Goal: Task Accomplishment & Management: Manage account settings

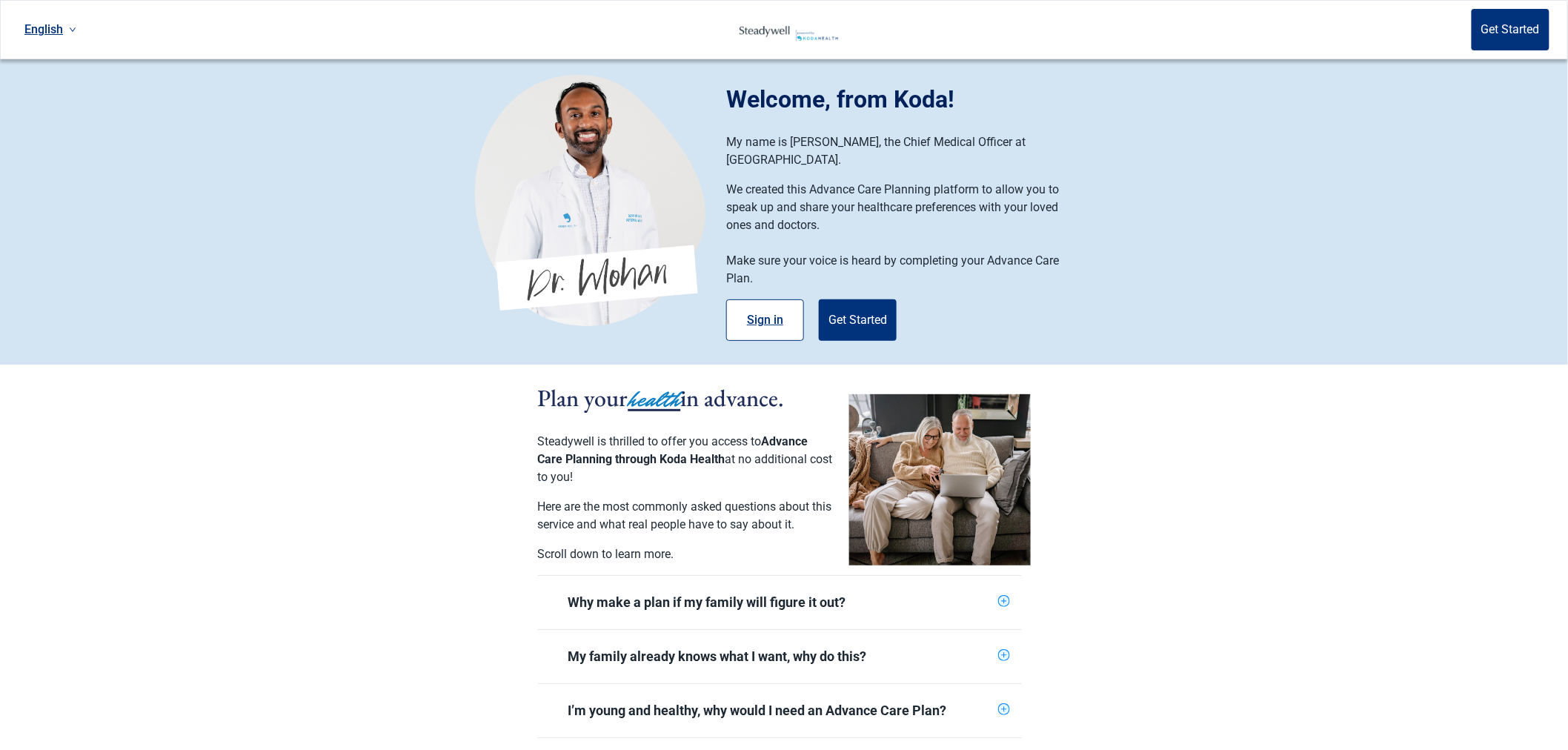
click at [743, 306] on button "Sign in" at bounding box center [765, 320] width 78 height 41
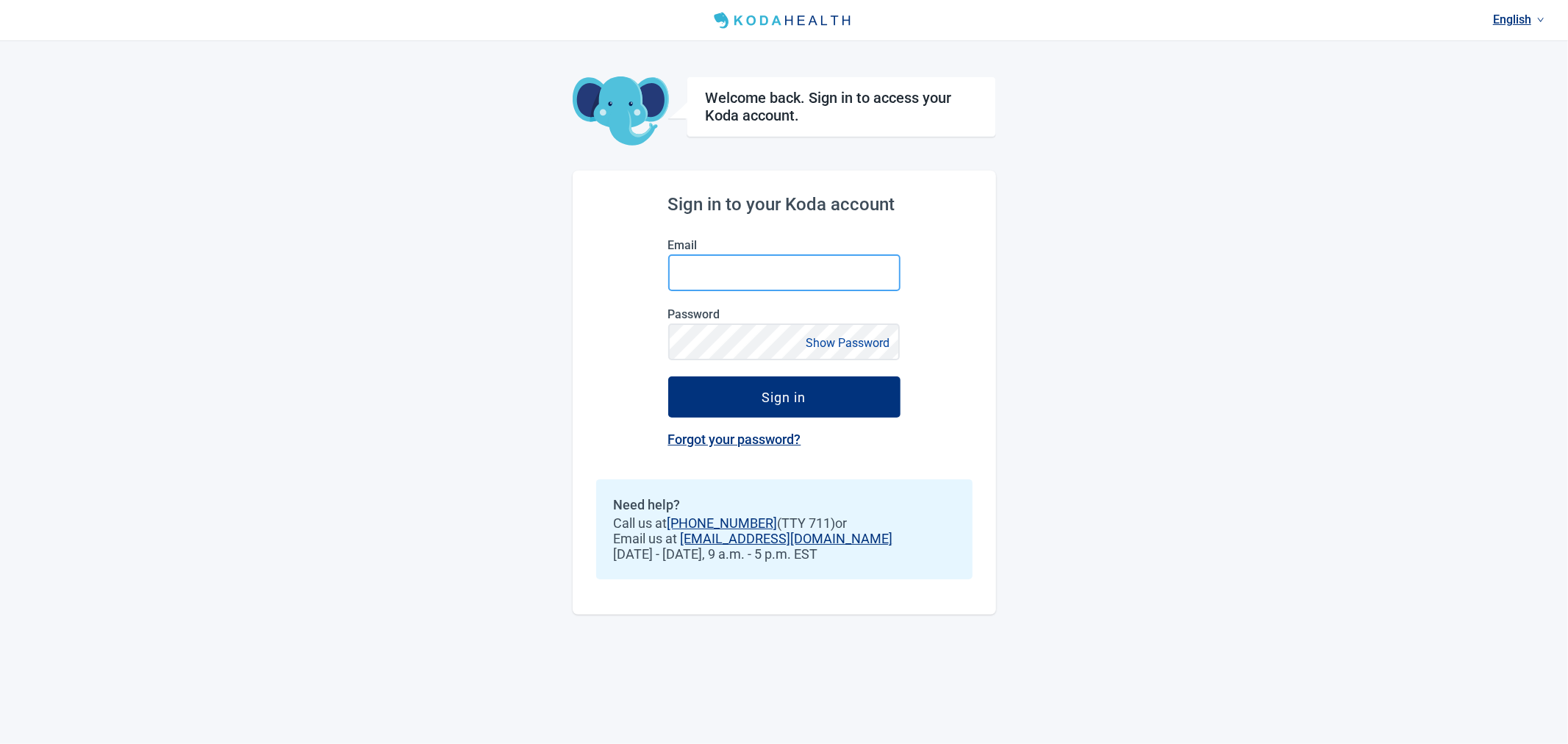
click at [747, 275] on input "Email" at bounding box center [784, 272] width 233 height 36
type input "[PERSON_NAME][EMAIL_ADDRESS][PERSON_NAME][DOMAIN_NAME]"
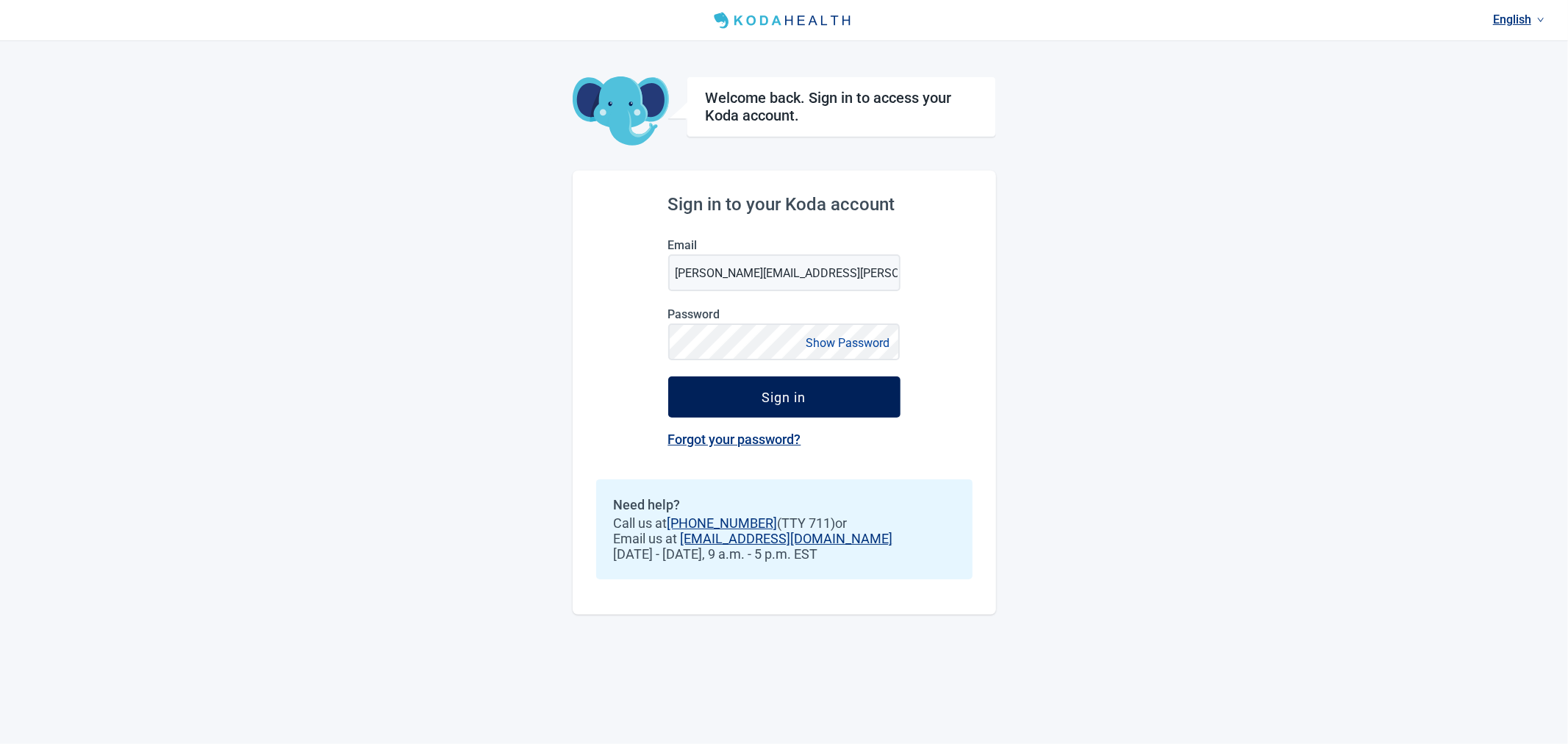
click at [792, 395] on div "Sign in" at bounding box center [784, 397] width 44 height 15
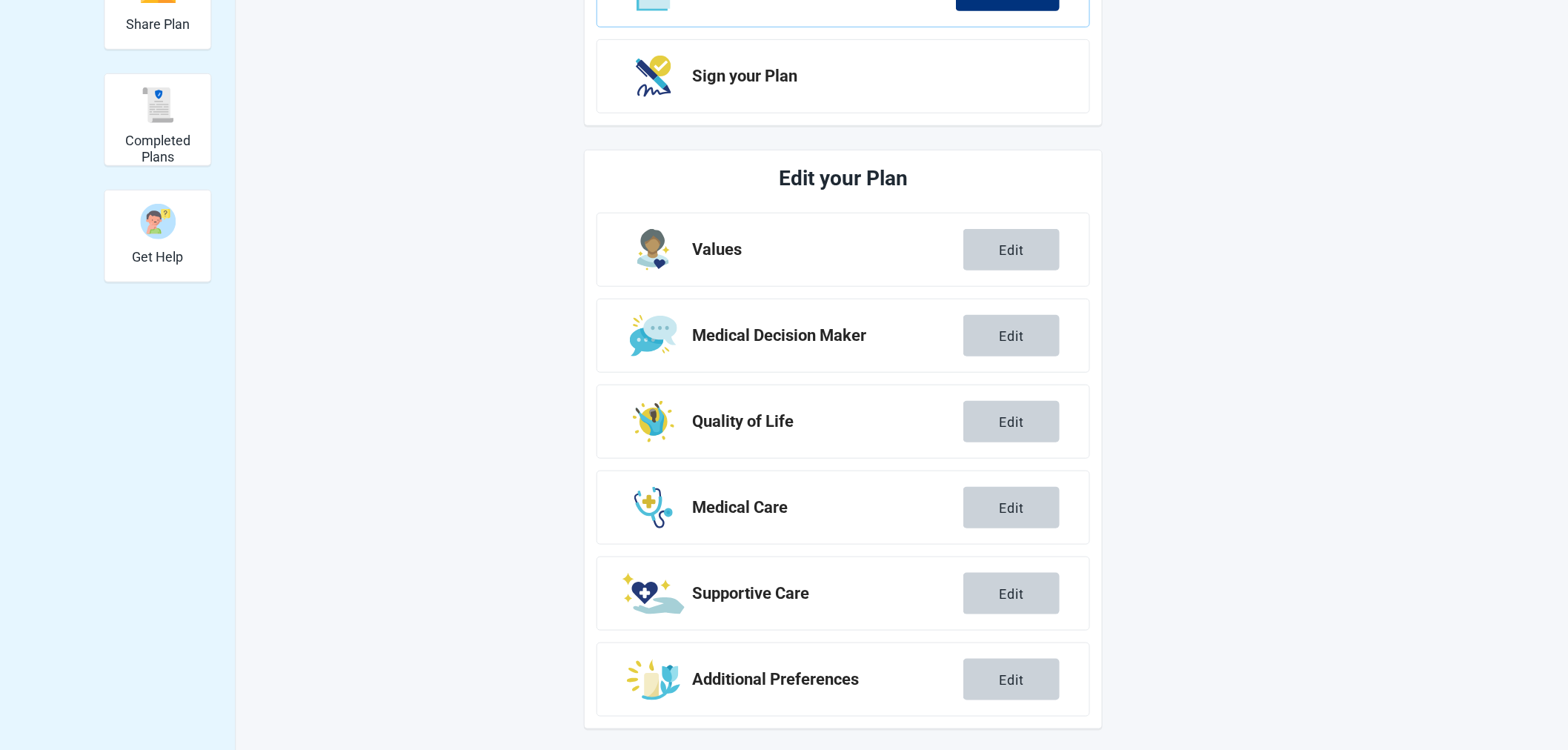
scroll to position [345, 0]
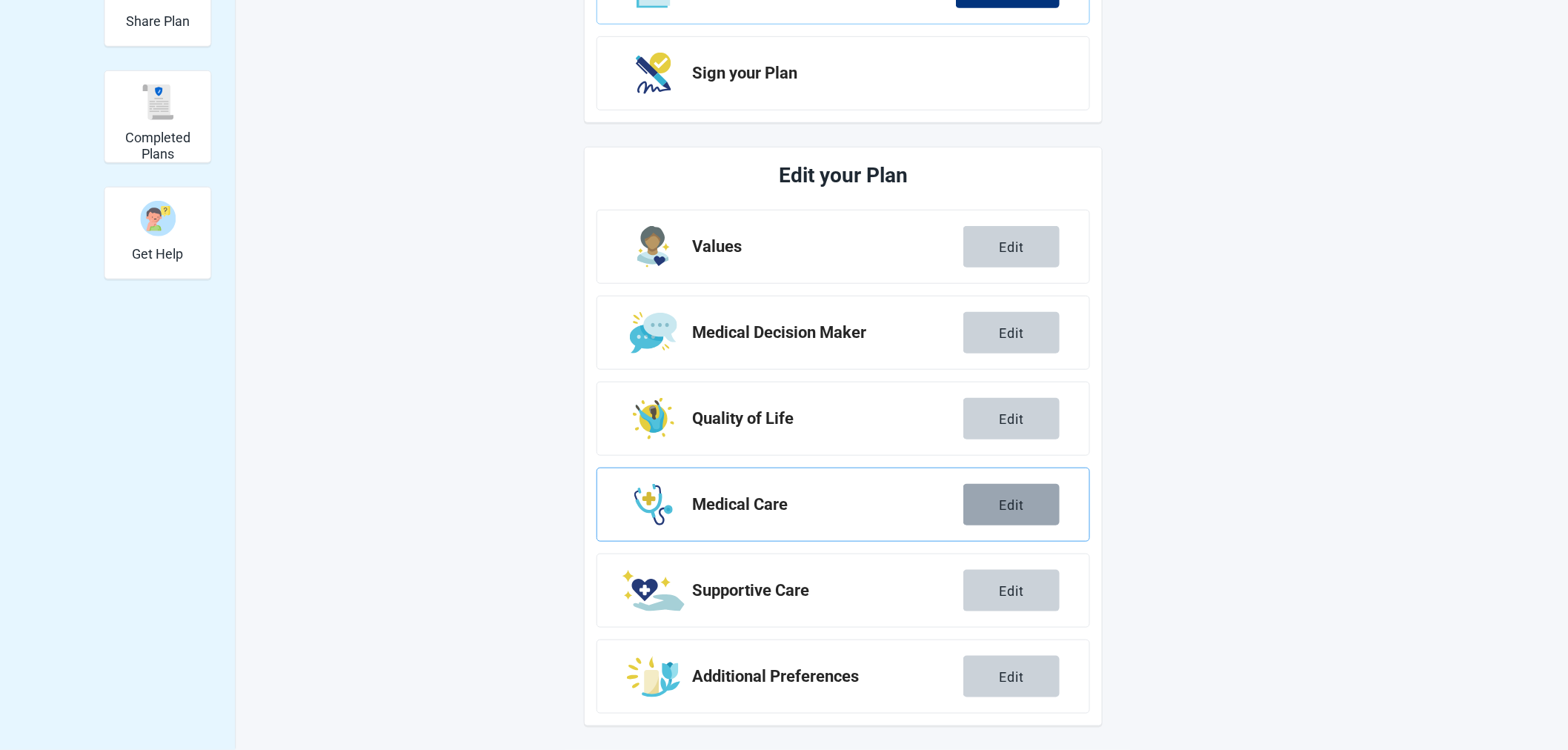
click at [1014, 507] on div "Edit" at bounding box center [1012, 504] width 25 height 15
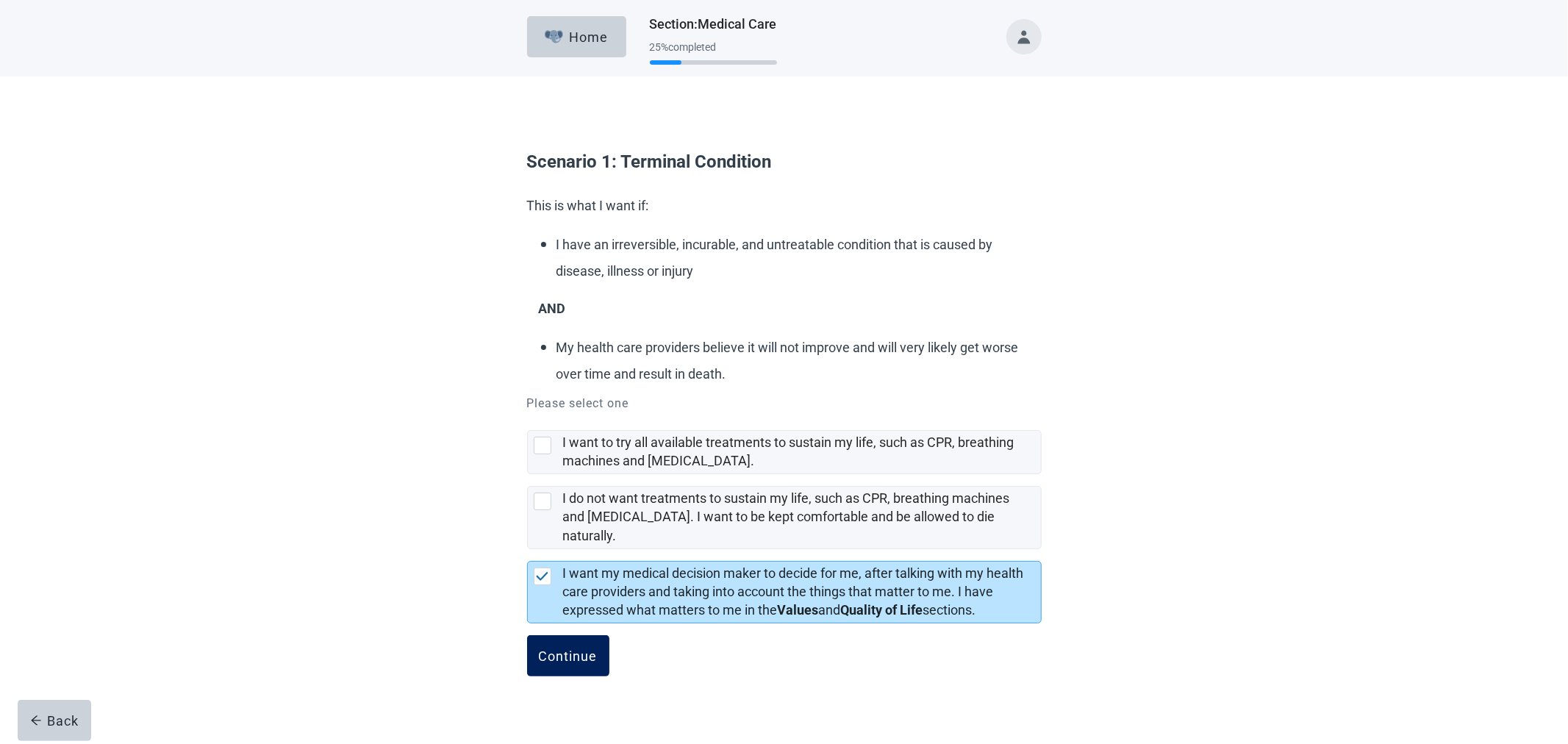
click at [531, 637] on button "Continue" at bounding box center [568, 655] width 83 height 41
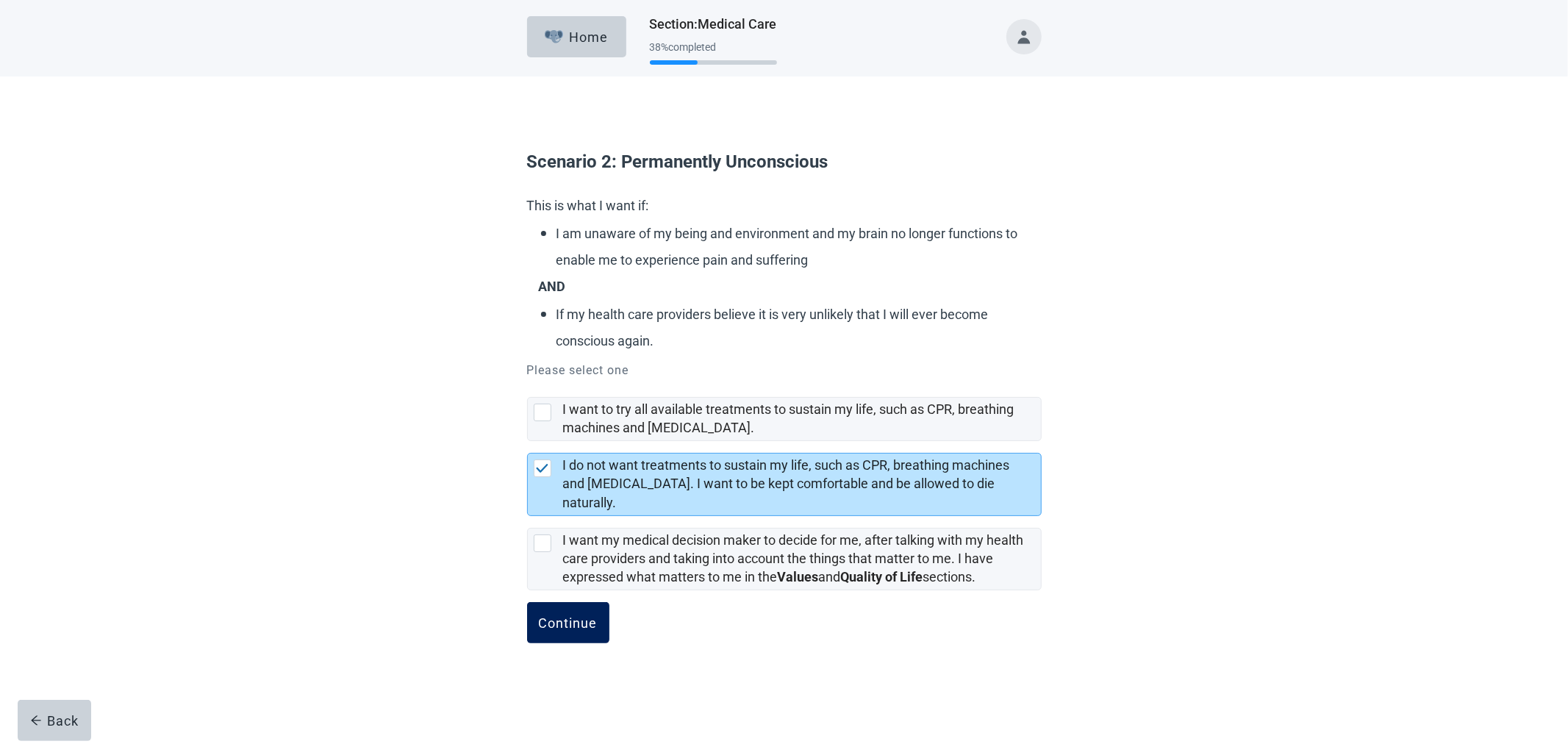
click at [564, 615] on div "Continue" at bounding box center [569, 622] width 59 height 15
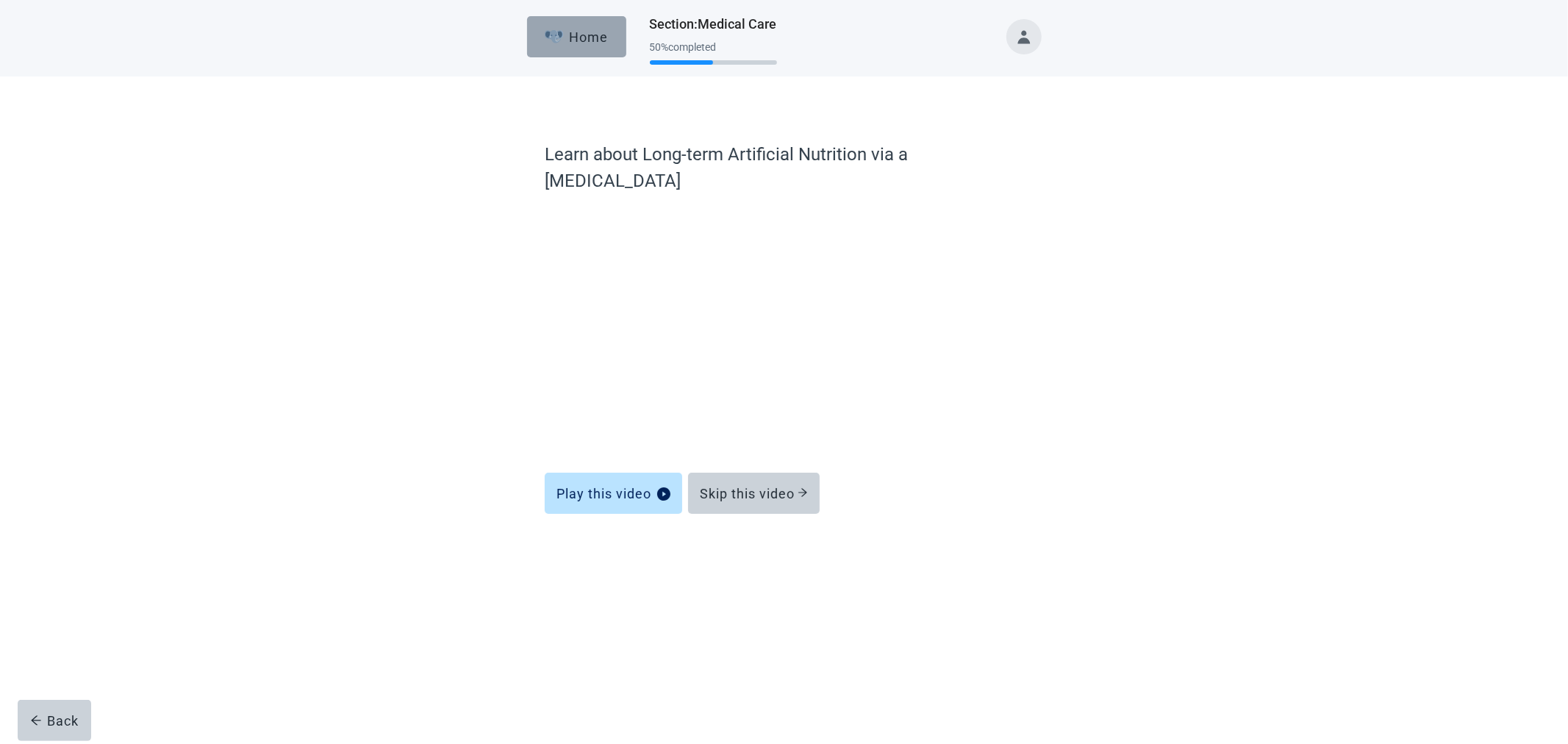
click at [539, 46] on button "Home" at bounding box center [577, 36] width 99 height 41
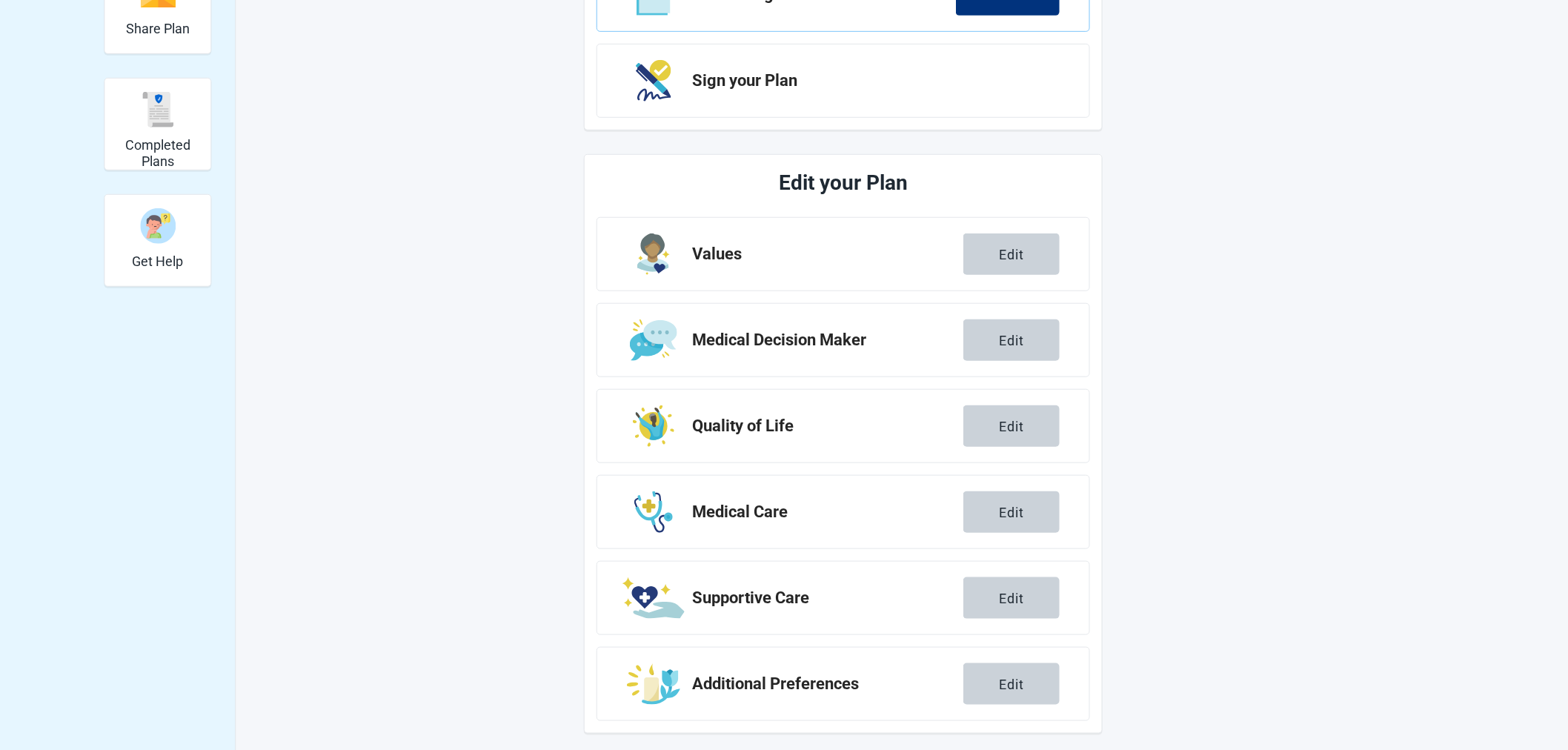
scroll to position [345, 0]
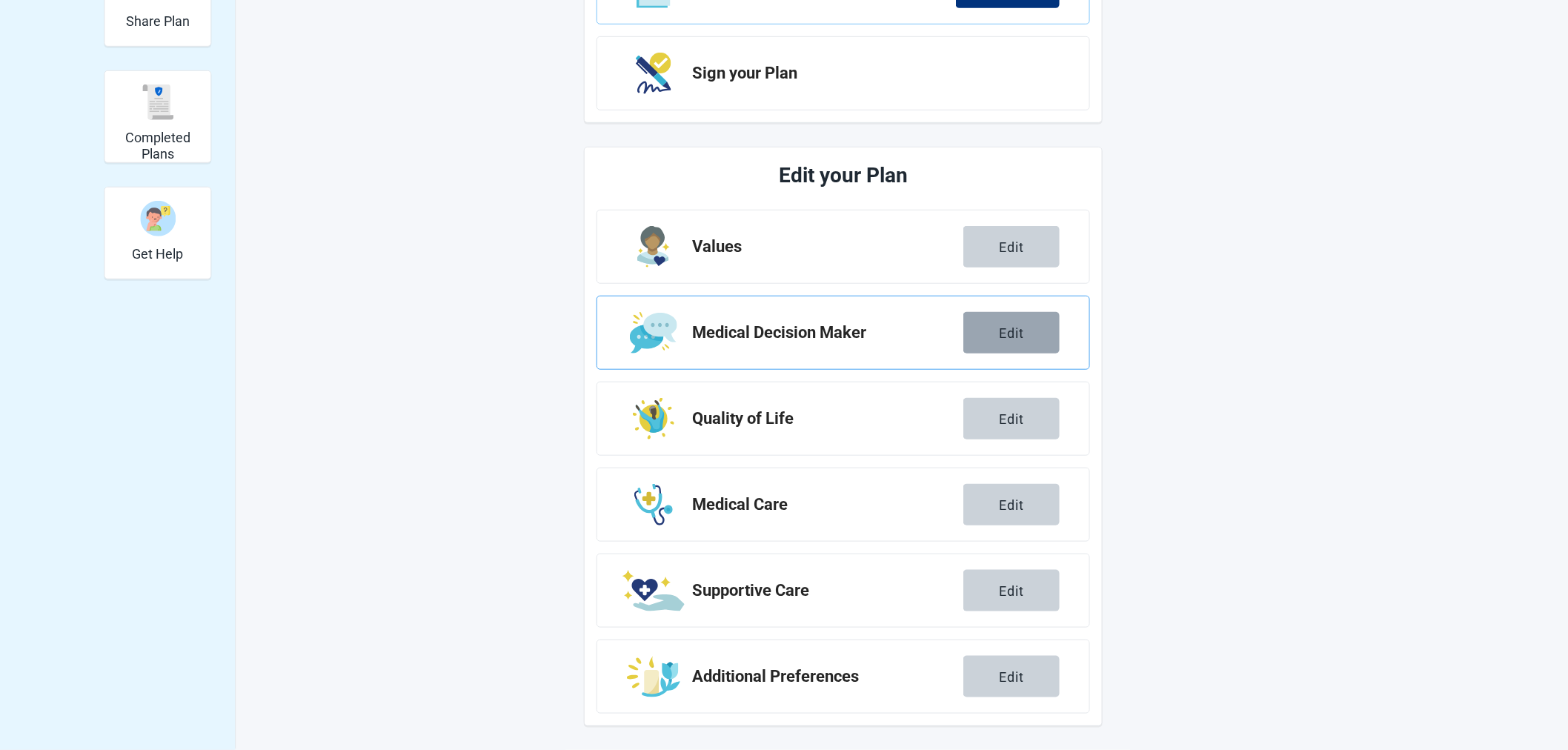
click at [995, 328] on button "Edit" at bounding box center [1012, 332] width 97 height 41
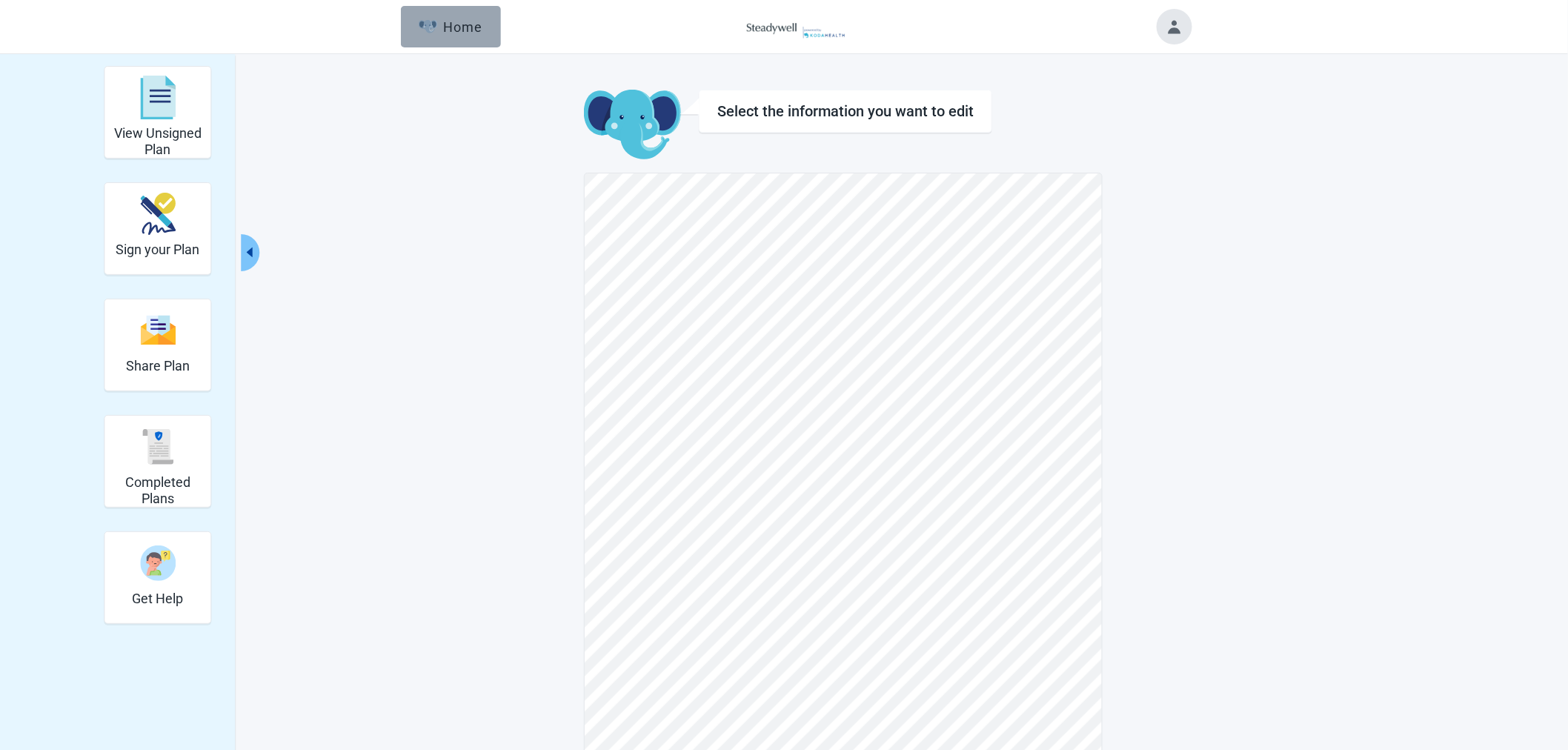
click at [435, 23] on img "button" at bounding box center [428, 26] width 19 height 13
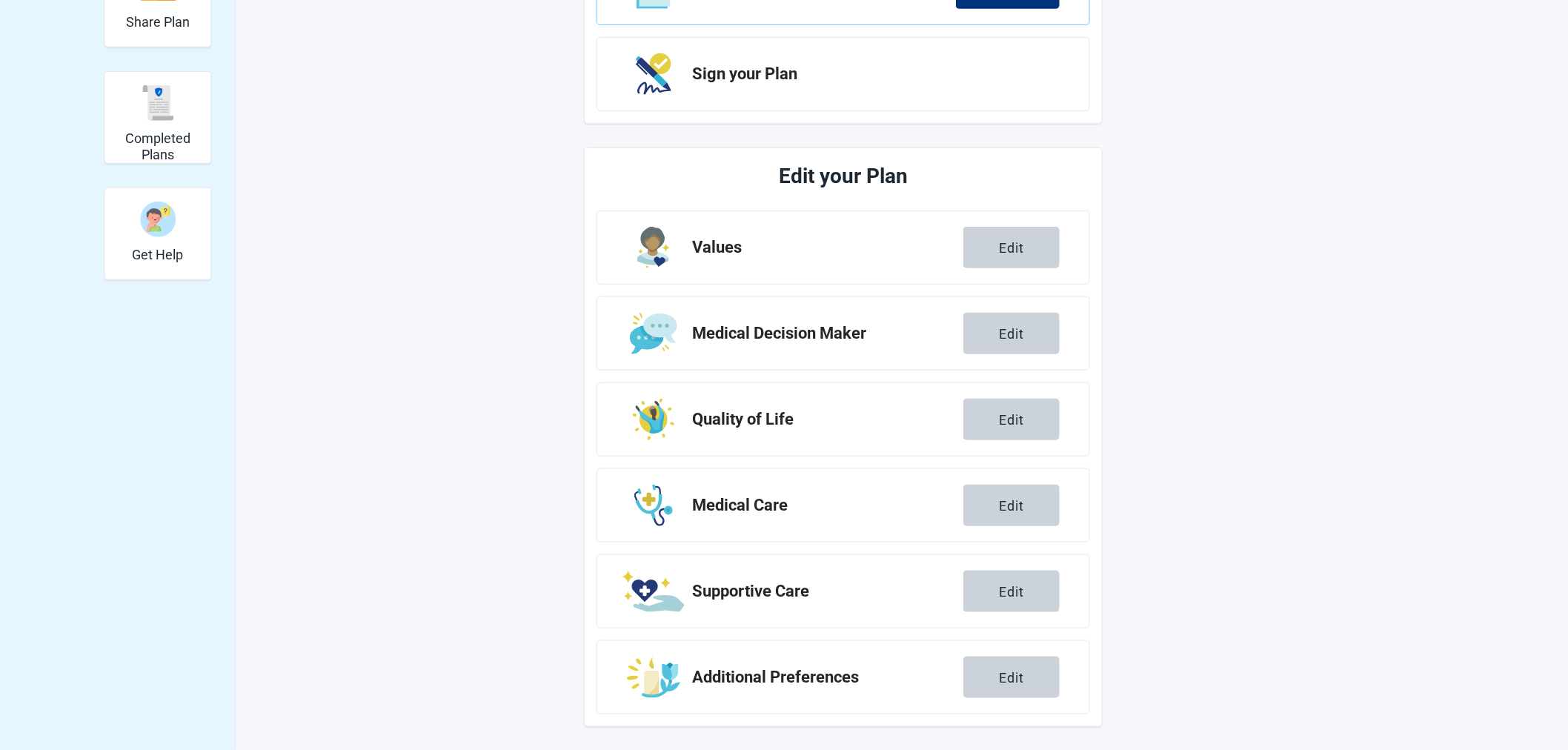
scroll to position [345, 0]
click at [1023, 245] on div "Edit" at bounding box center [1012, 246] width 25 height 15
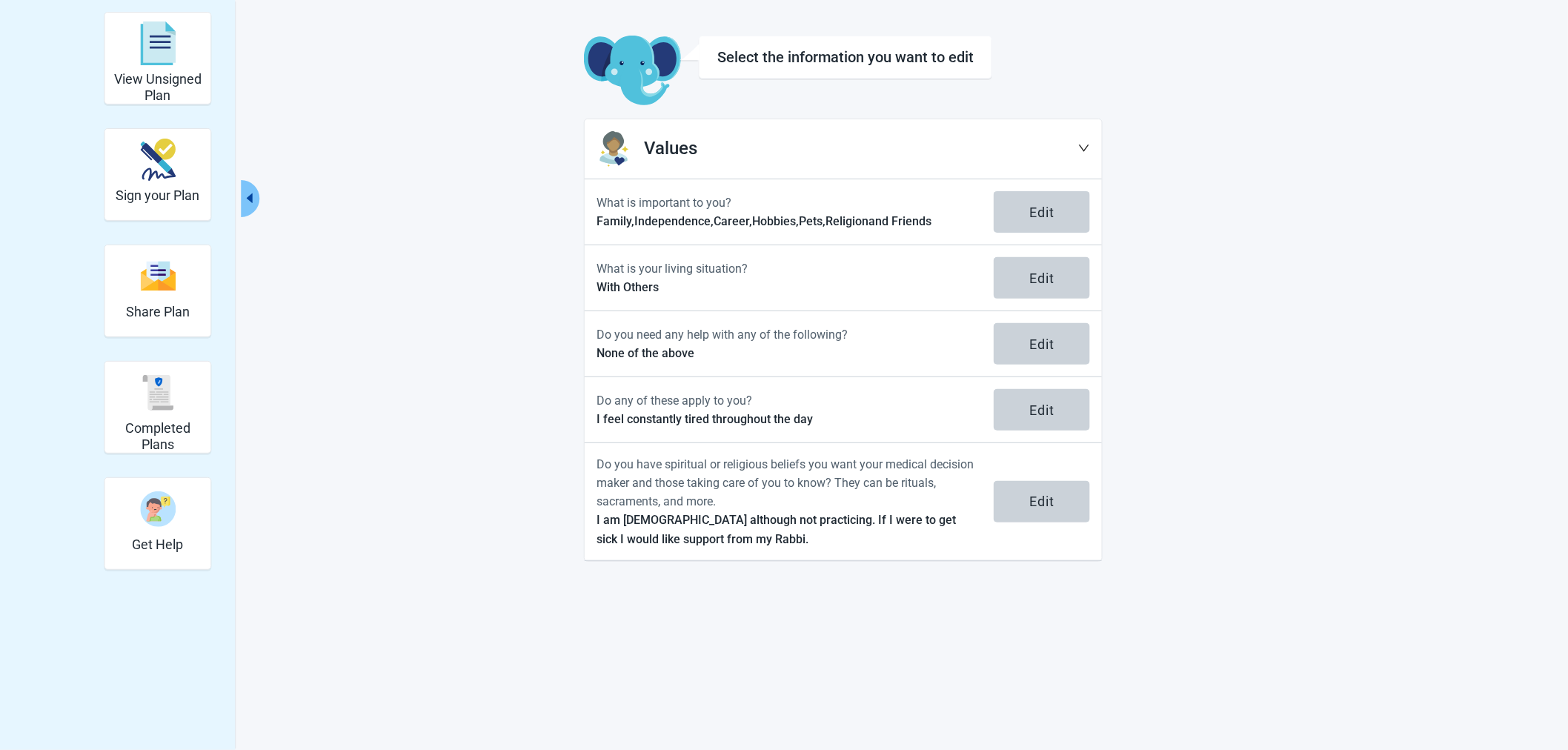
scroll to position [54, 0]
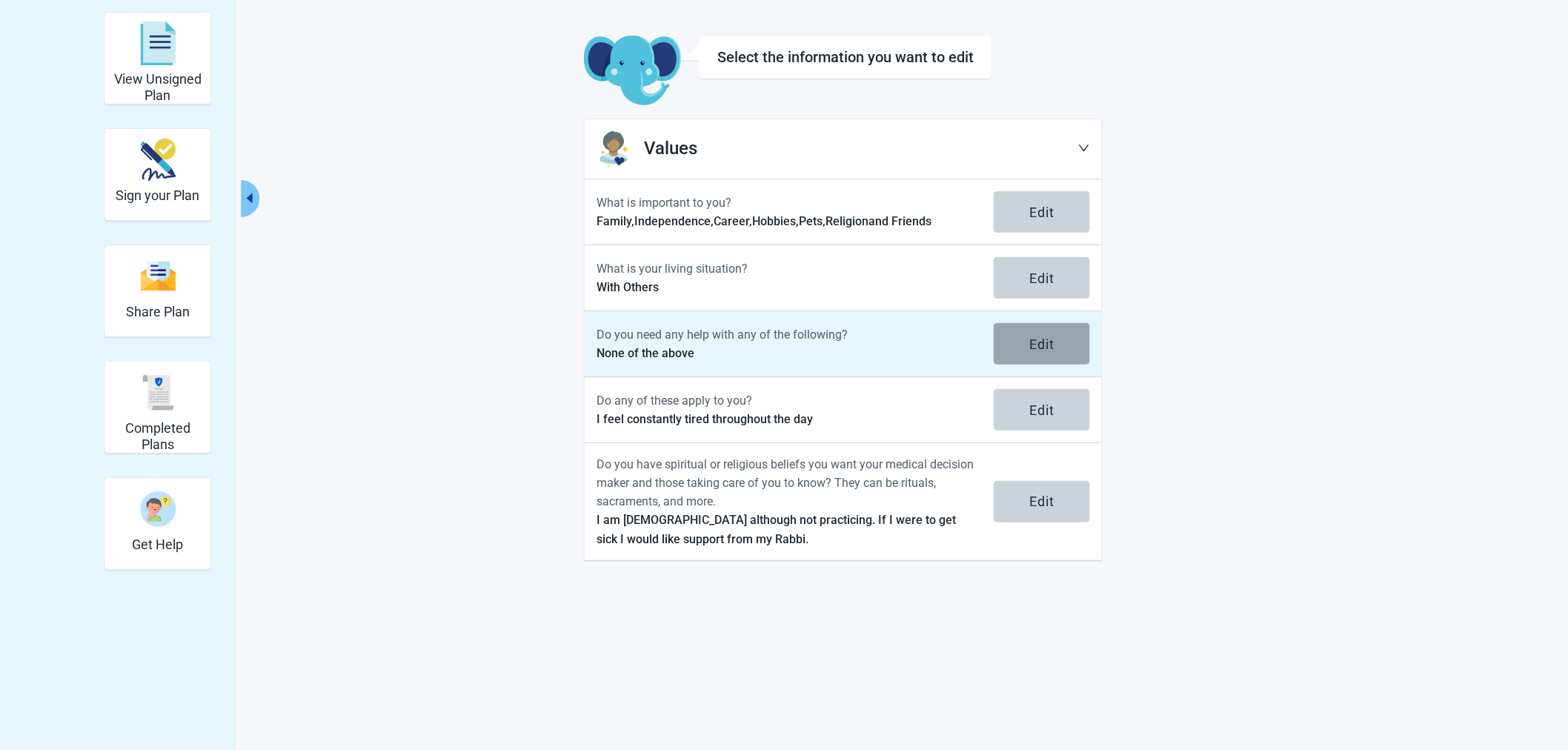
click at [1045, 349] on div "Edit" at bounding box center [1042, 344] width 25 height 15
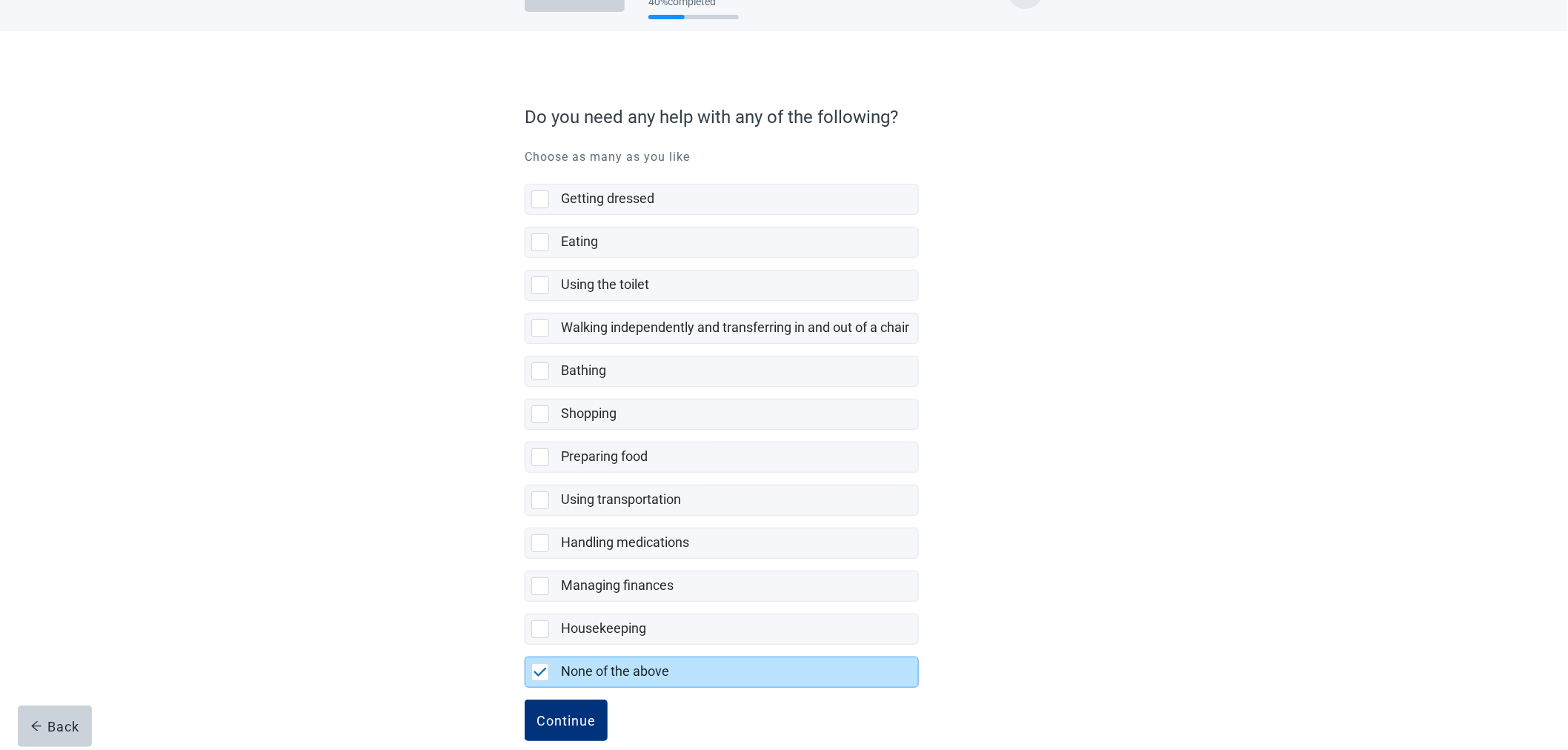
scroll to position [71, 0]
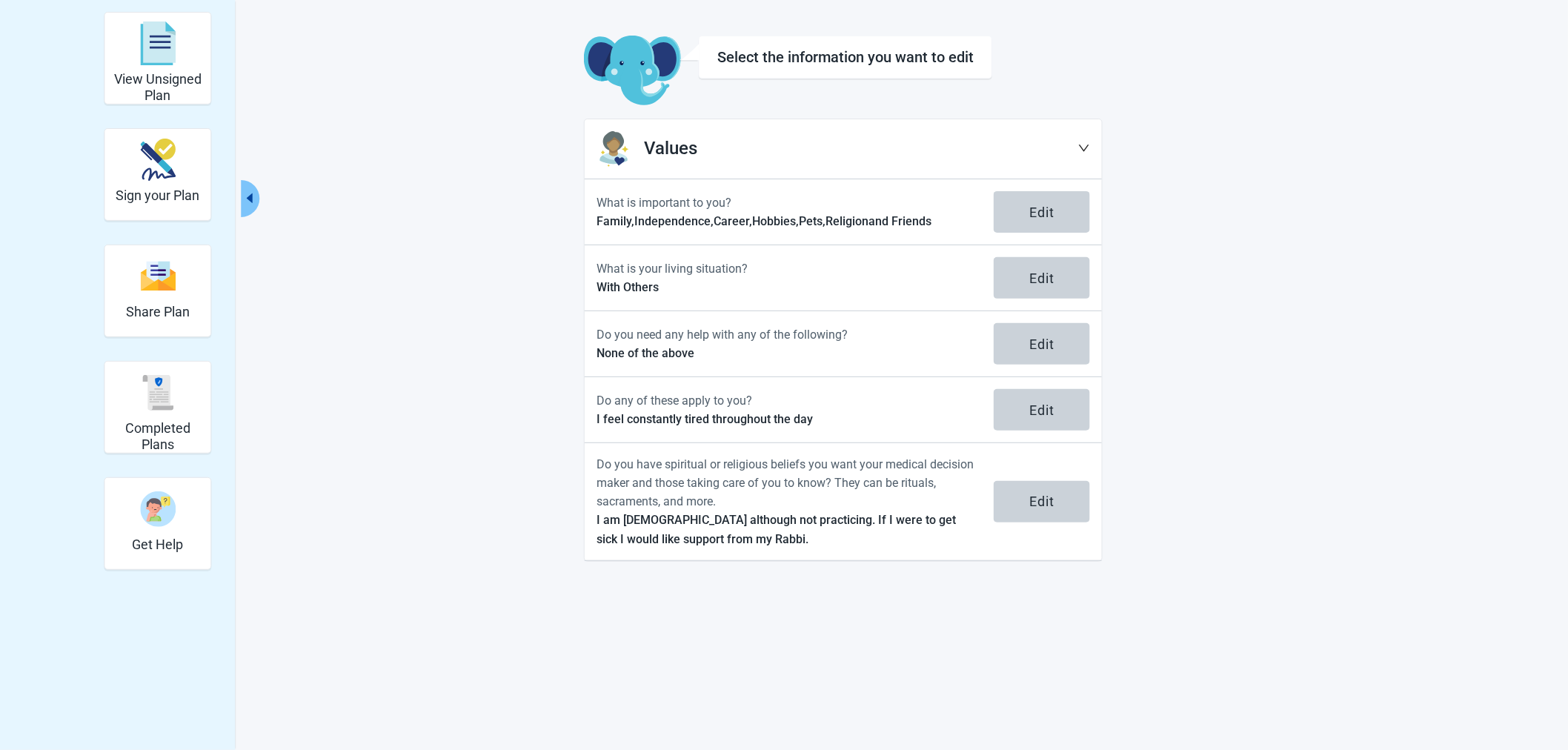
scroll to position [54, 0]
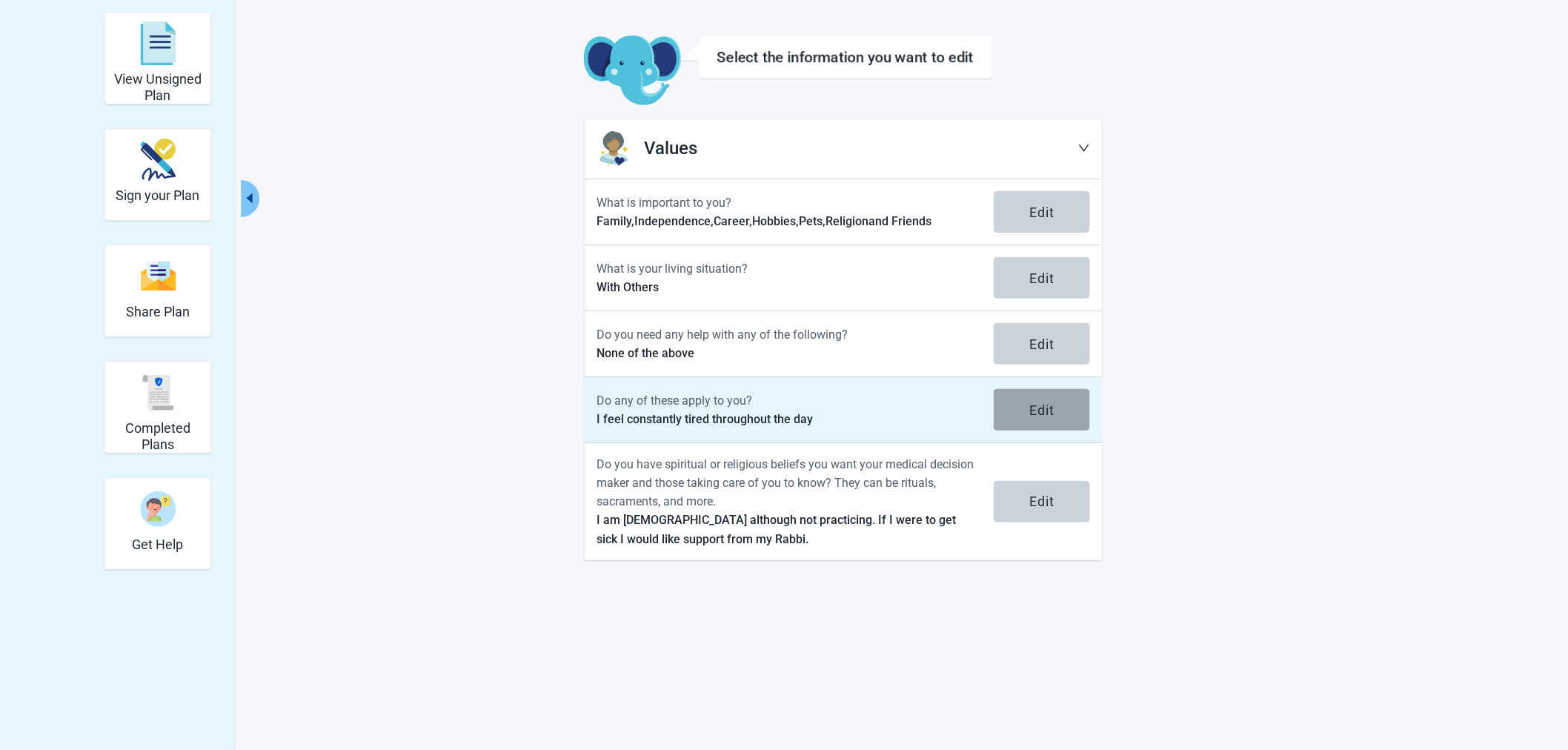
click at [1032, 419] on button "Edit" at bounding box center [1042, 410] width 97 height 41
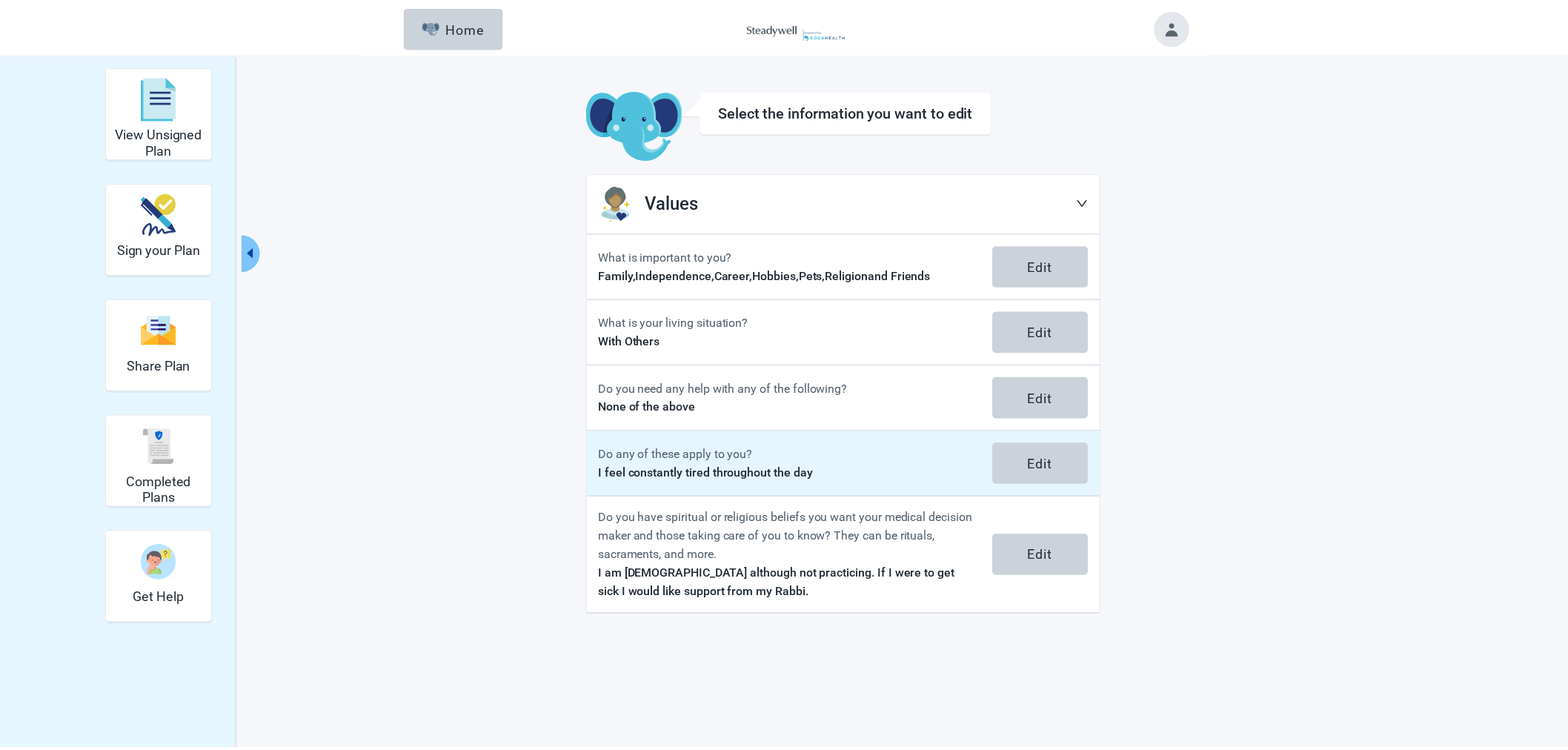
scroll to position [54, 0]
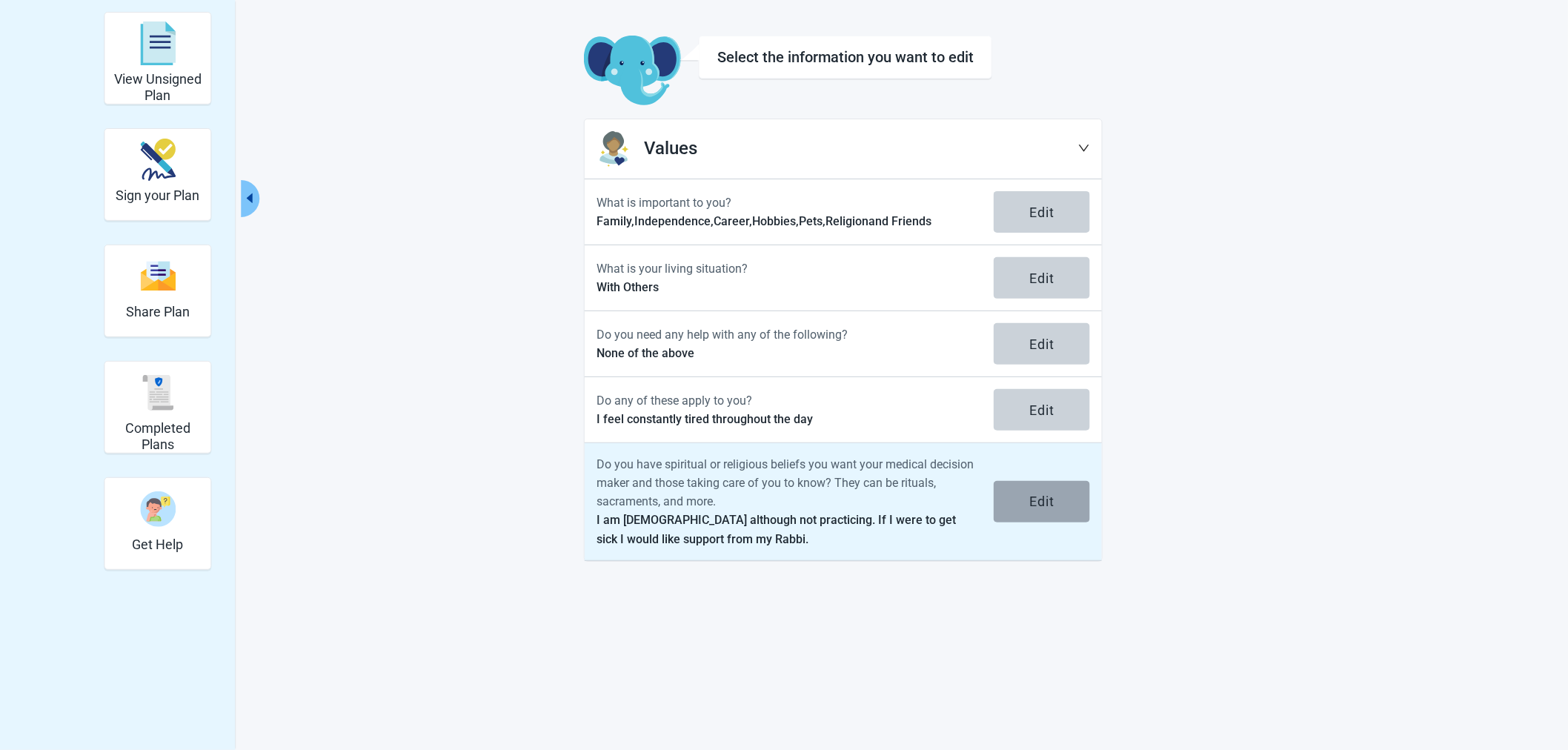
click at [1019, 504] on button "Edit" at bounding box center [1042, 501] width 97 height 41
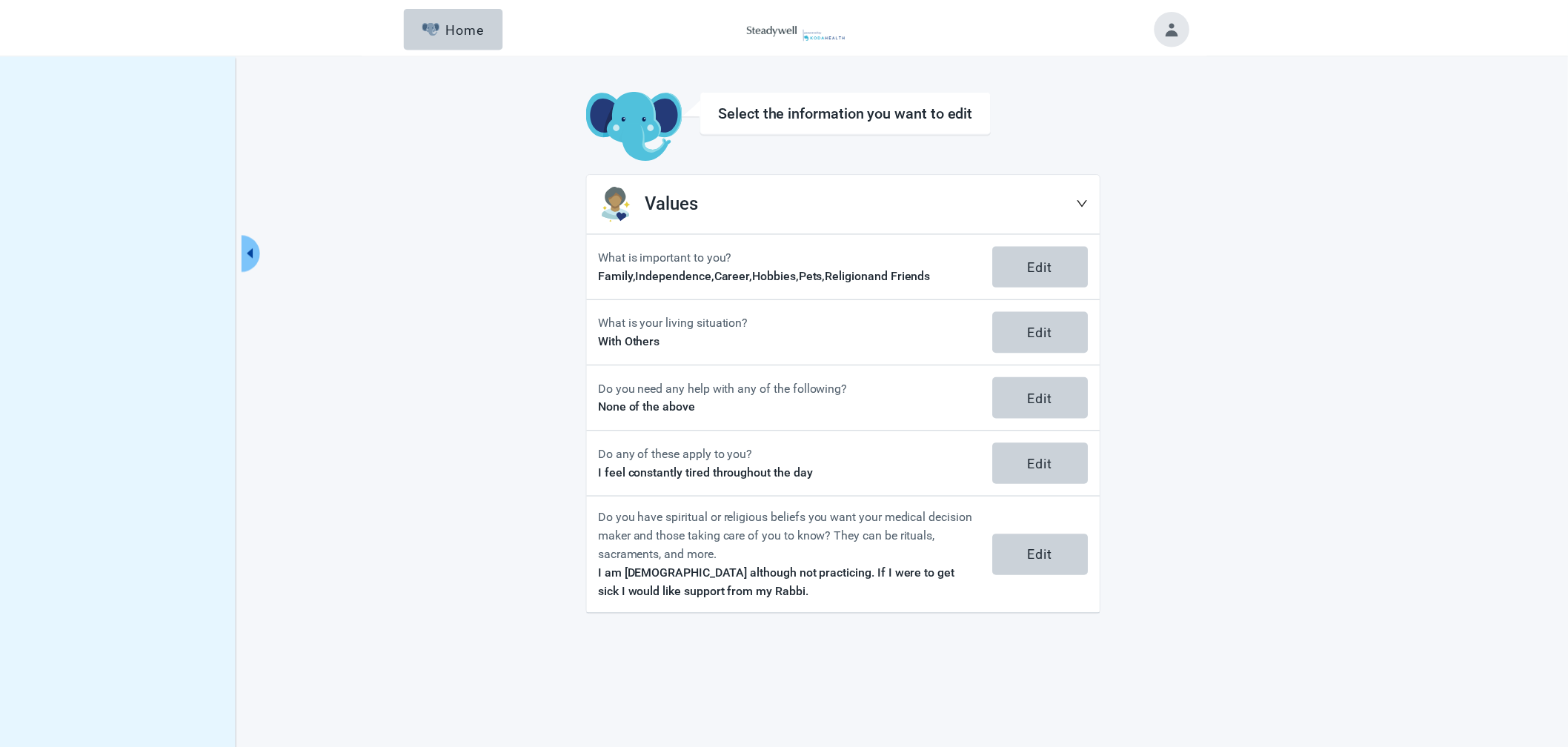
scroll to position [54, 0]
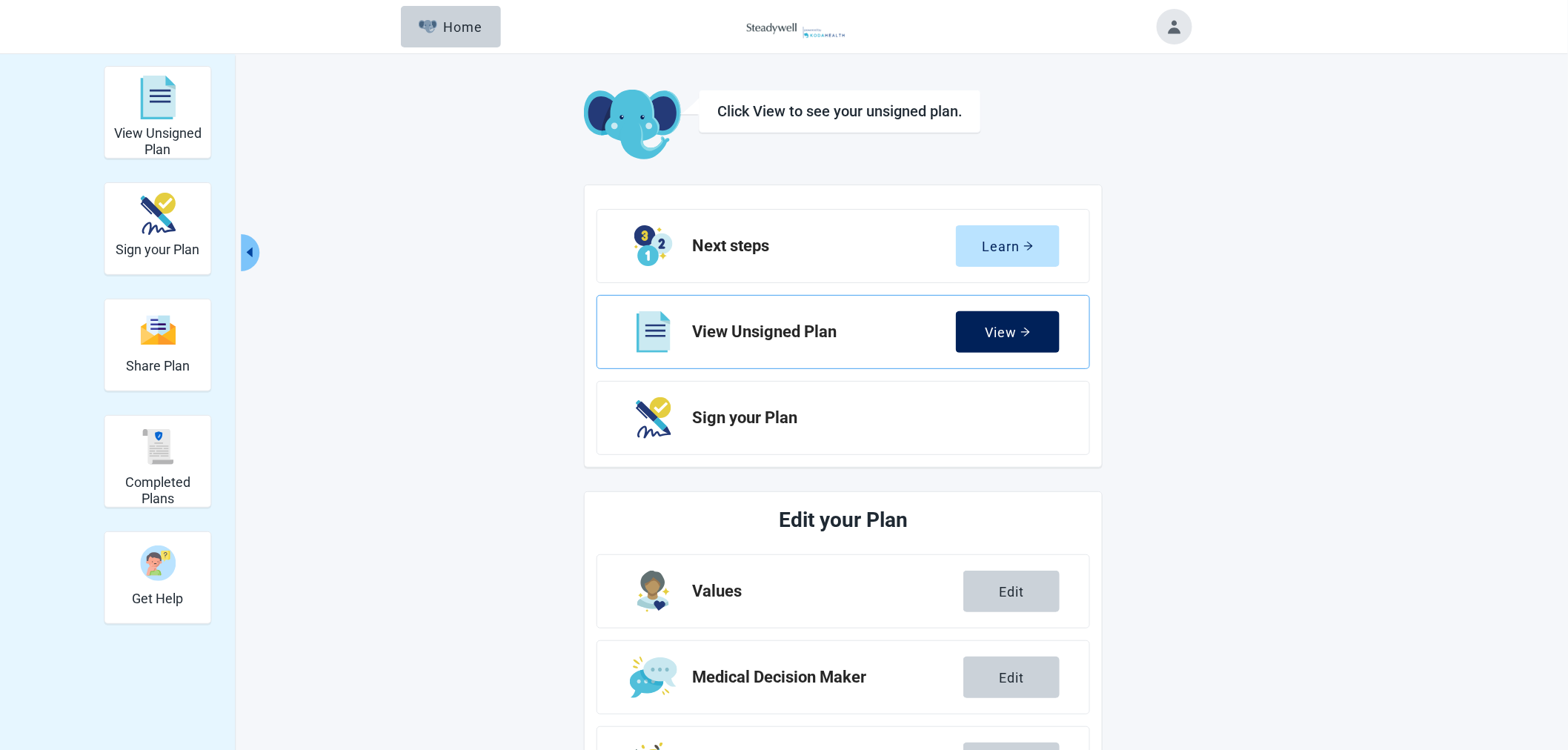
click at [1025, 322] on button "View" at bounding box center [1008, 332] width 104 height 41
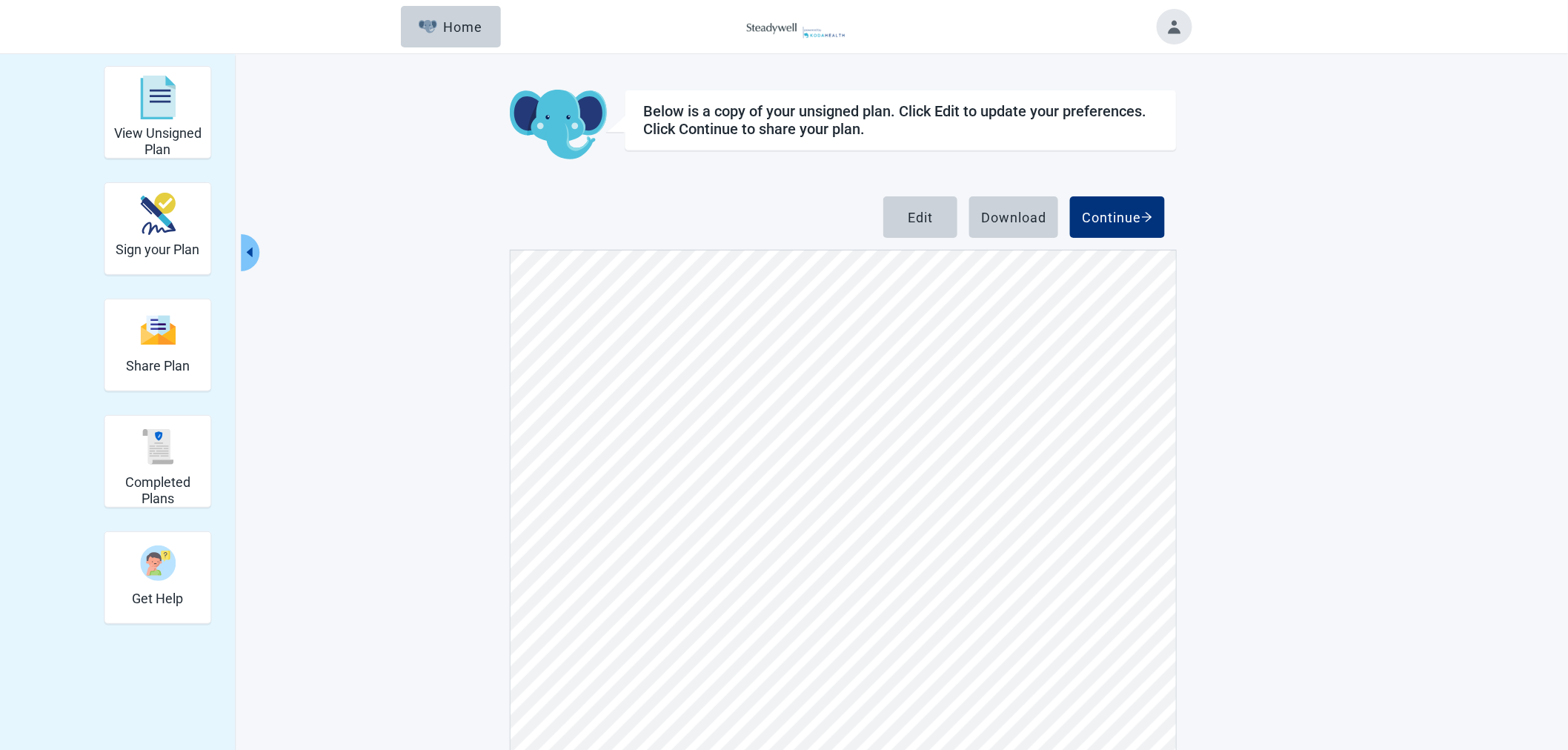
click at [1254, 508] on div "View Unsigned Plan Sign your Plan Share Plan Completed Plans Get Help Below is …" at bounding box center [784, 464] width 1568 height 821
click at [454, 31] on div "Home" at bounding box center [450, 27] width 64 height 15
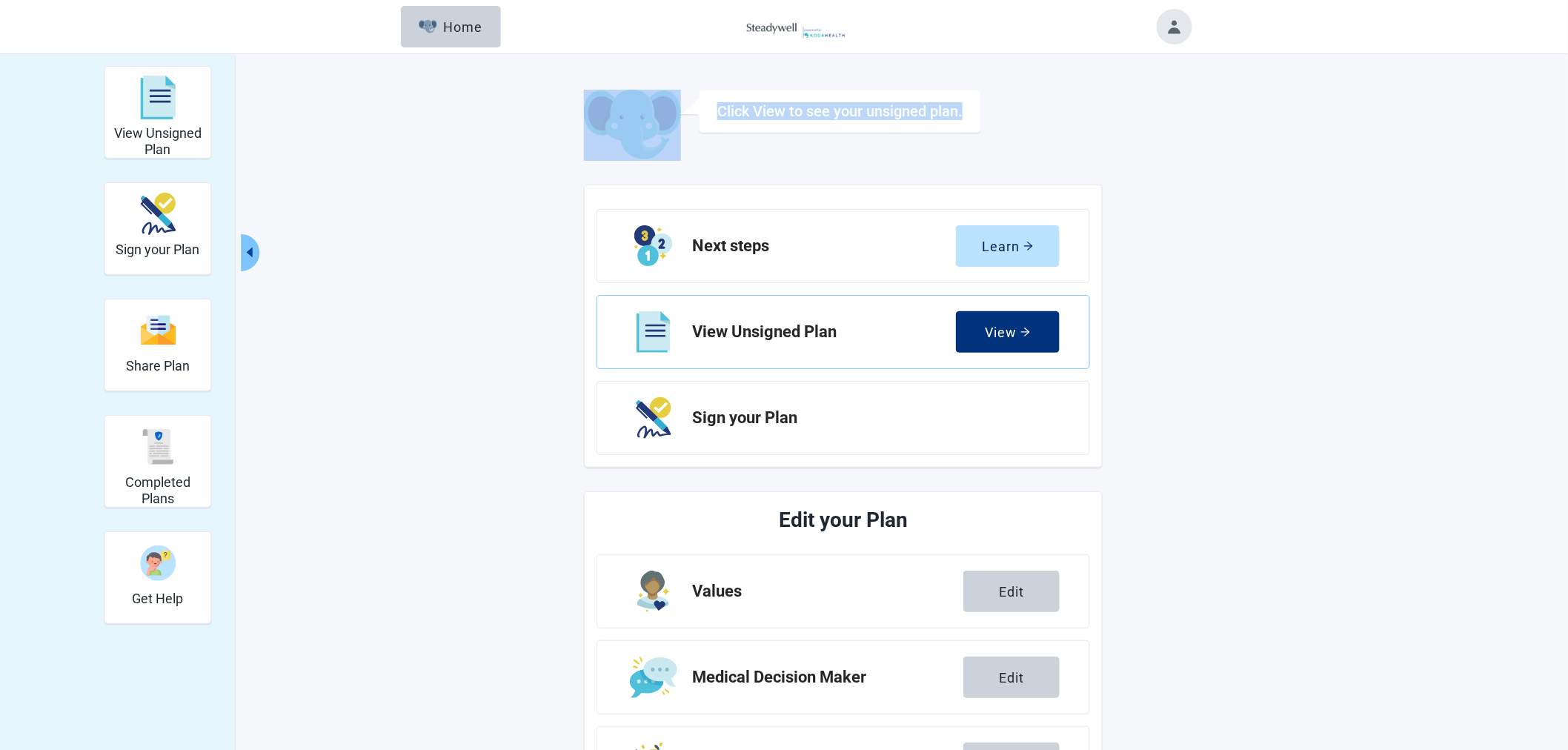
drag, startPoint x: 581, startPoint y: 61, endPoint x: 1127, endPoint y: 146, distance: 552.6
click at [1124, 145] on div "View Unsigned Plan Sign your Plan Share Plan Completed Plans Get Help Click Vie…" at bounding box center [784, 574] width 1568 height 1040
click at [1231, 168] on div "View Unsigned Plan Sign your Plan Share Plan Completed Plans Get Help Click Vie…" at bounding box center [784, 574] width 1568 height 1040
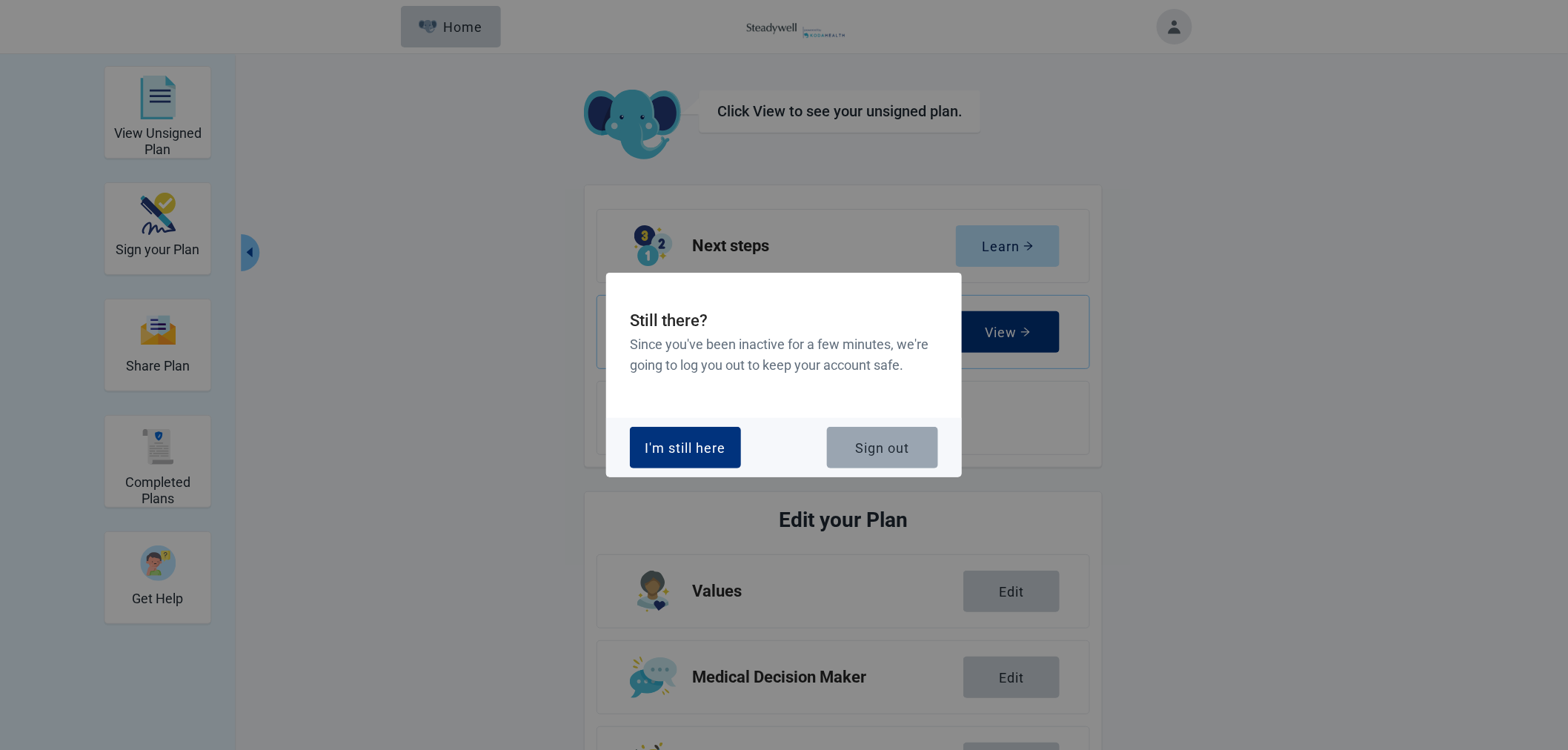
click at [908, 456] on button "Sign out" at bounding box center [883, 447] width 111 height 41
